Goal: Information Seeking & Learning: Learn about a topic

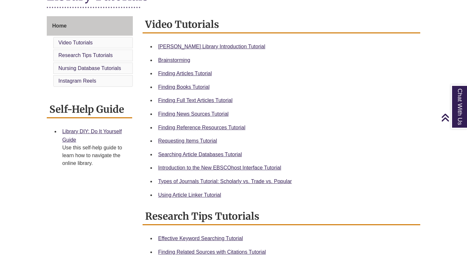
scroll to position [166, 0]
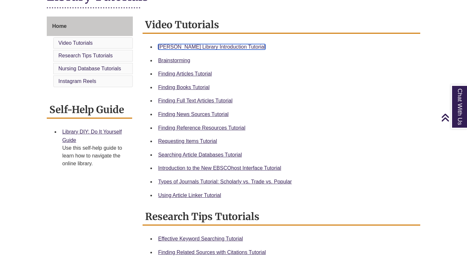
click at [213, 45] on link "[PERSON_NAME] Library Introduction Tutorial" at bounding box center [211, 47] width 107 height 6
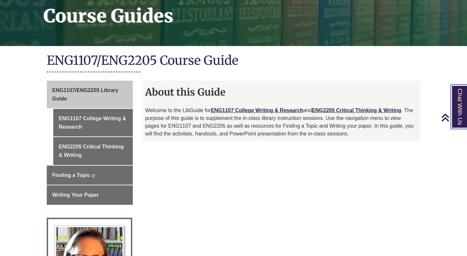
scroll to position [101, 0]
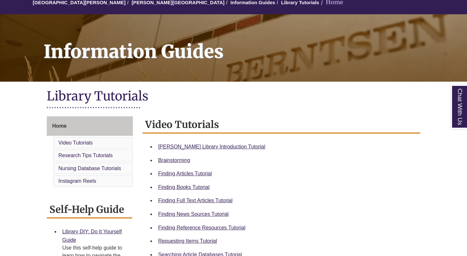
scroll to position [68, 0]
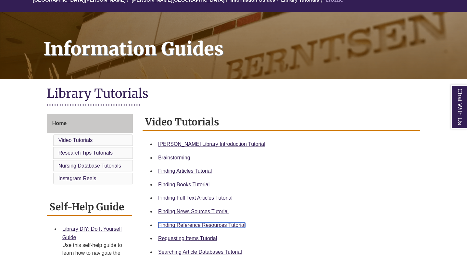
click at [189, 225] on link "Finding Reference Resources Tutorial" at bounding box center [201, 226] width 87 height 6
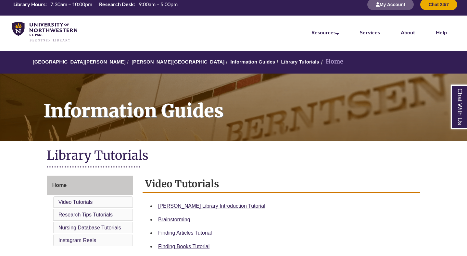
scroll to position [0, 0]
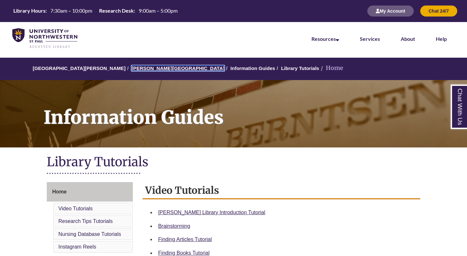
click at [145, 69] on link "[PERSON_NAME][GEOGRAPHIC_DATA]" at bounding box center [177, 69] width 93 height 6
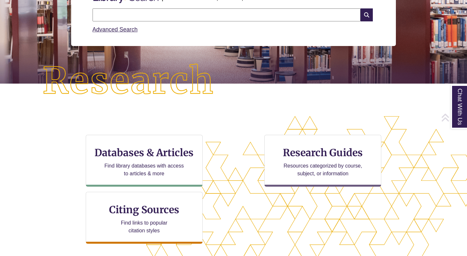
scroll to position [109, 0]
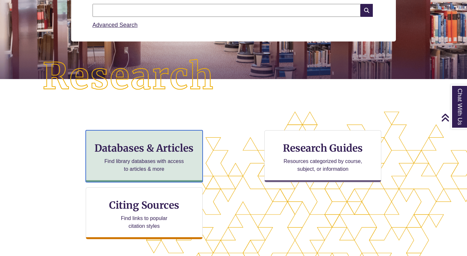
click at [142, 145] on h3 "Databases & Articles" at bounding box center [144, 148] width 106 height 12
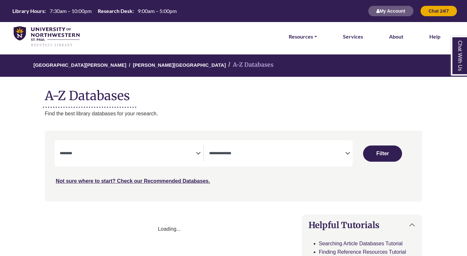
select select "Database Subject Filter"
select select "Database Types Filter"
select select "Database Subject Filter"
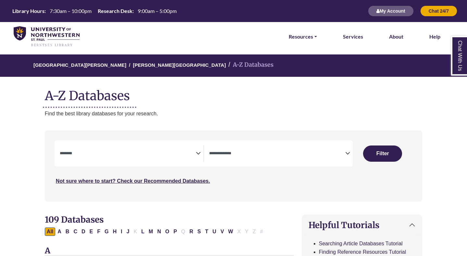
click at [245, 153] on textarea "Search" at bounding box center [277, 154] width 136 height 5
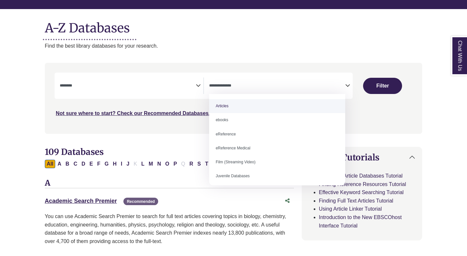
scroll to position [71, 0]
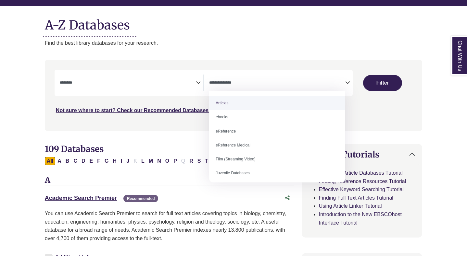
select select "*****"
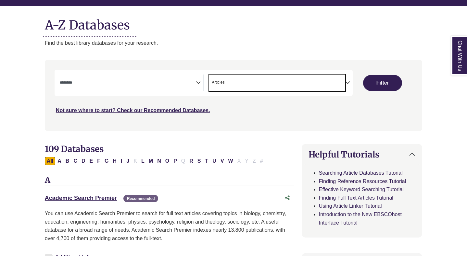
click at [164, 87] on span "Search filters" at bounding box center [128, 83] width 136 height 17
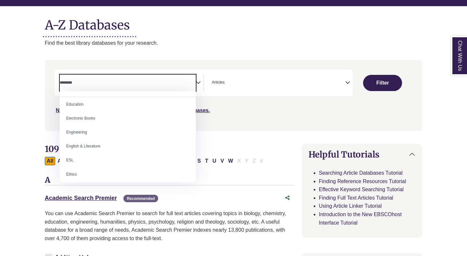
scroll to position [181, 0]
select select "******"
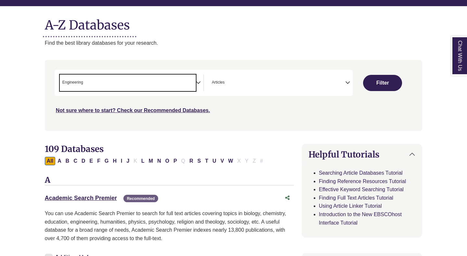
scroll to position [95, 0]
click at [140, 83] on span "× Engineering" at bounding box center [128, 83] width 136 height 17
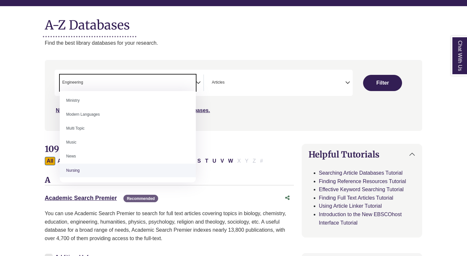
scroll to position [409, 0]
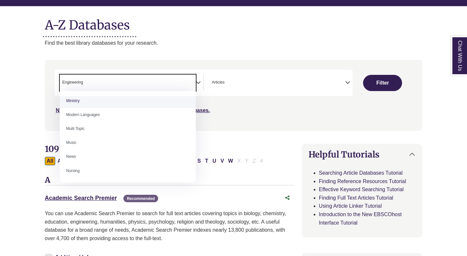
drag, startPoint x: 87, startPoint y: 80, endPoint x: 73, endPoint y: 81, distance: 14.3
click at [72, 81] on span "× Engineering" at bounding box center [128, 83] width 136 height 17
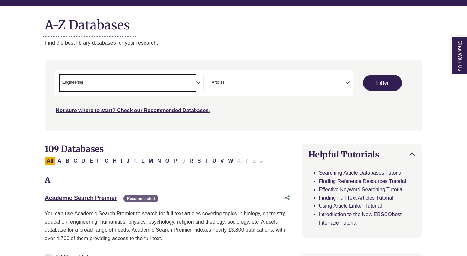
click at [90, 81] on span "× Engineering" at bounding box center [128, 83] width 136 height 17
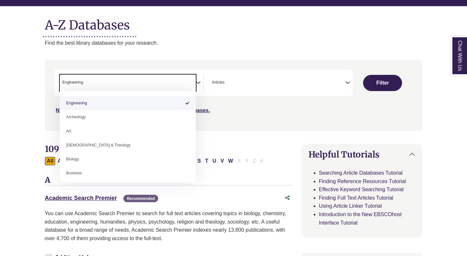
type textarea "**********"
select select "Database Subject Filter"
type textarea "*"
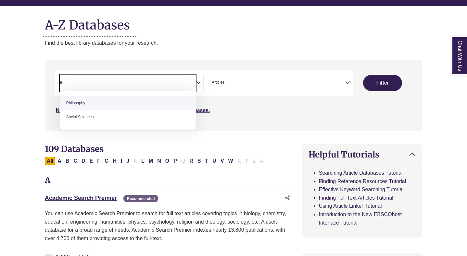
type textarea "*"
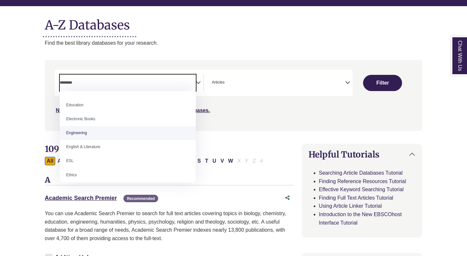
scroll to position [182, 0]
select select "******"
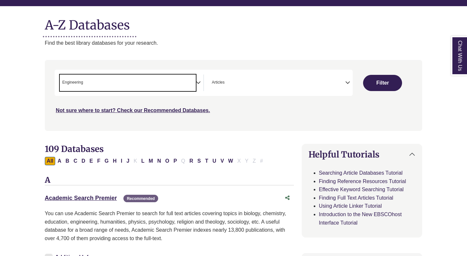
click at [92, 87] on span "× Engineering" at bounding box center [128, 83] width 136 height 17
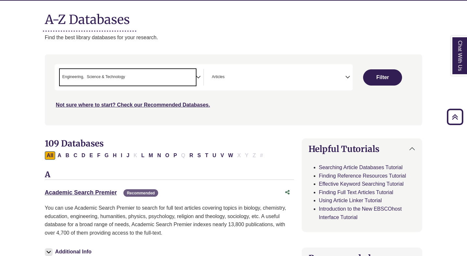
scroll to position [76, 0]
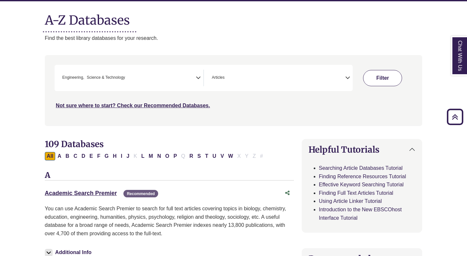
click at [369, 80] on button "Filter" at bounding box center [382, 78] width 39 height 16
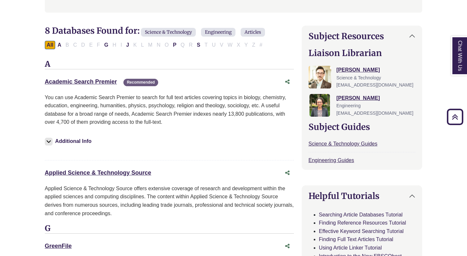
scroll to position [191, 0]
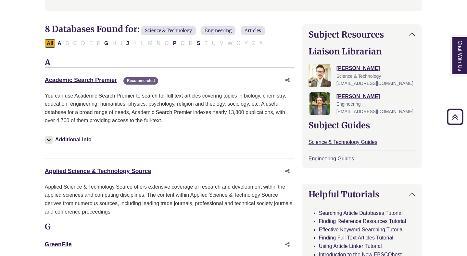
click at [76, 43] on div "All A B C D E F G H I J K L M N O P Q R S T U V W X Y Z #" at bounding box center [155, 43] width 220 height 6
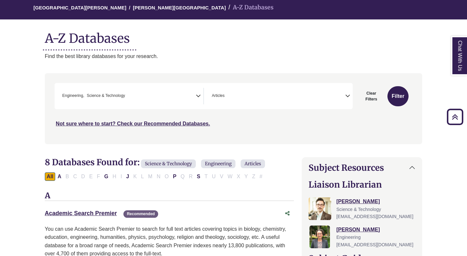
scroll to position [0, 0]
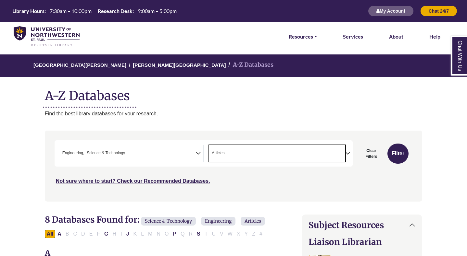
click at [263, 154] on span "× Articles" at bounding box center [277, 153] width 136 height 17
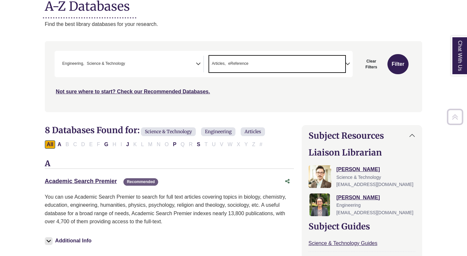
scroll to position [94, 0]
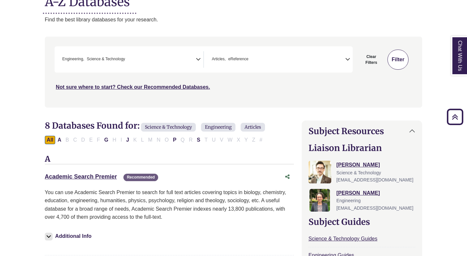
click at [395, 56] on button "Filter" at bounding box center [397, 60] width 21 height 20
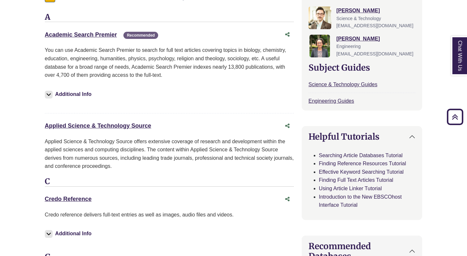
scroll to position [264, 0]
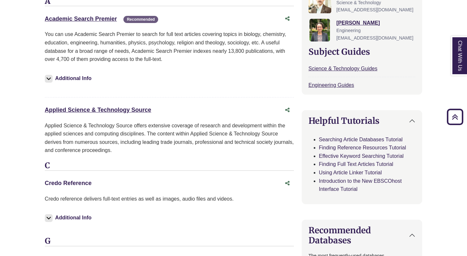
click at [72, 184] on link "Credo Reference This link opens in a new window" at bounding box center [68, 183] width 47 height 6
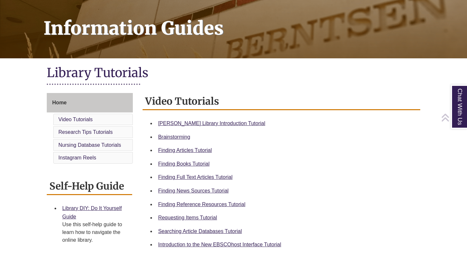
scroll to position [91, 0]
